Goal: Task Accomplishment & Management: Manage account settings

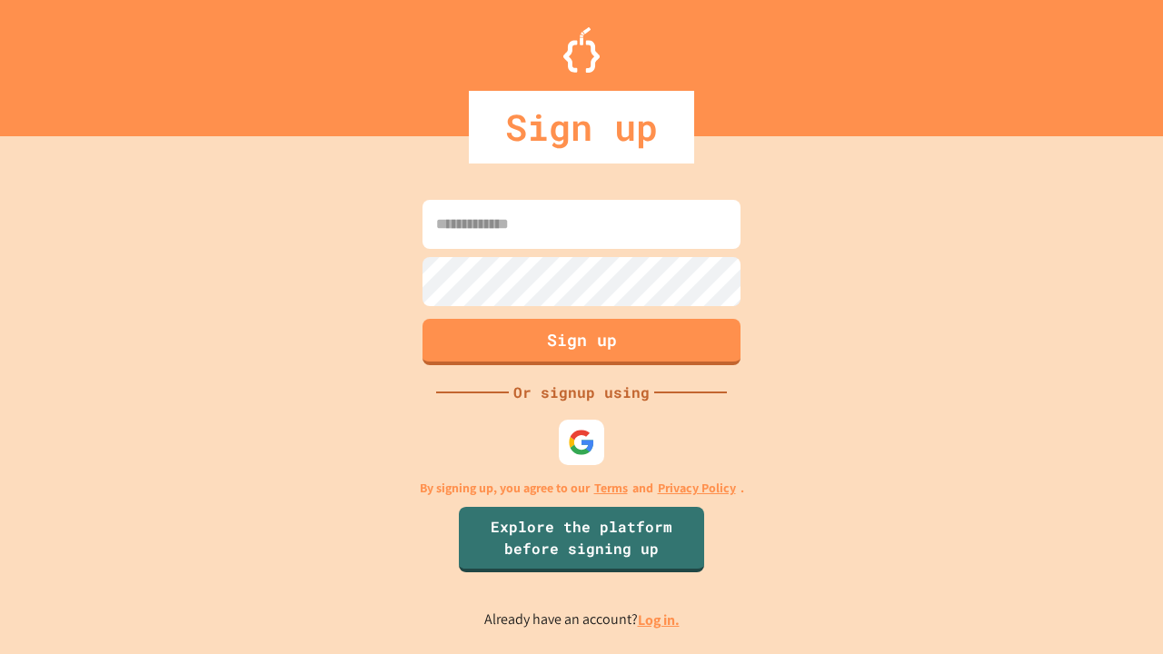
click at [660, 620] on link "Log in." at bounding box center [659, 619] width 42 height 19
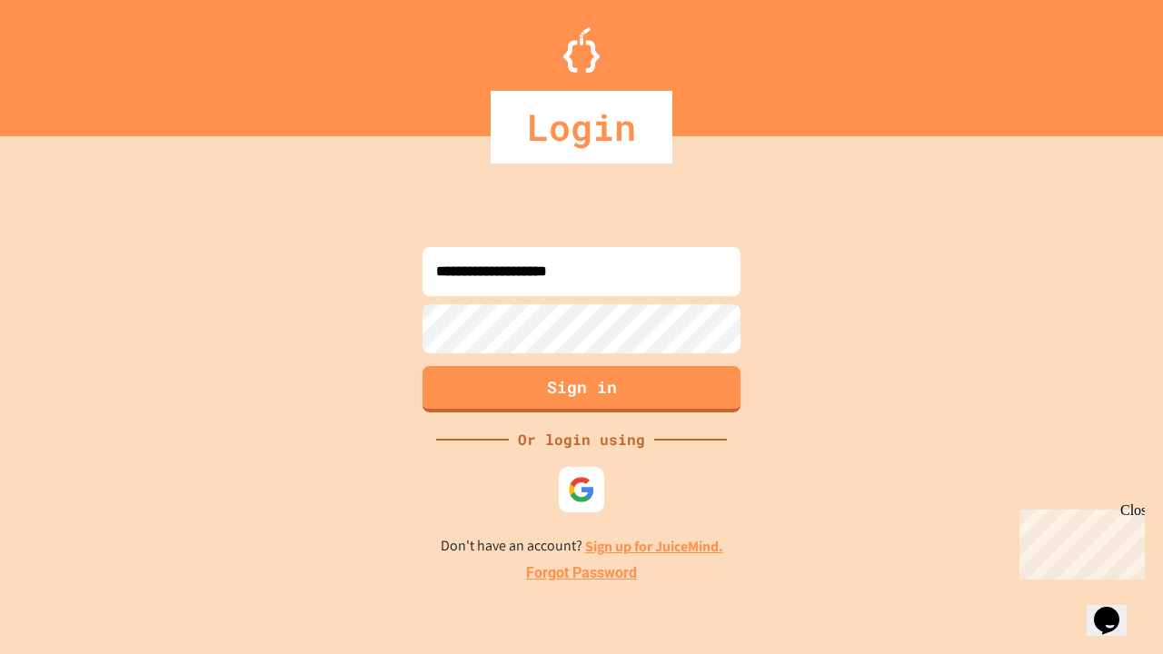
type input "**********"
